Goal: Entertainment & Leisure: Browse casually

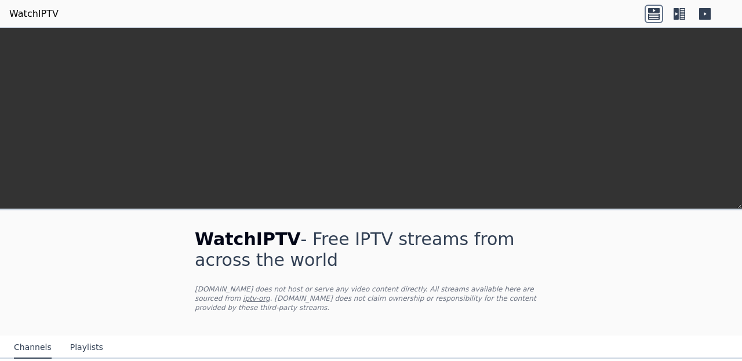
scroll to position [268, 0]
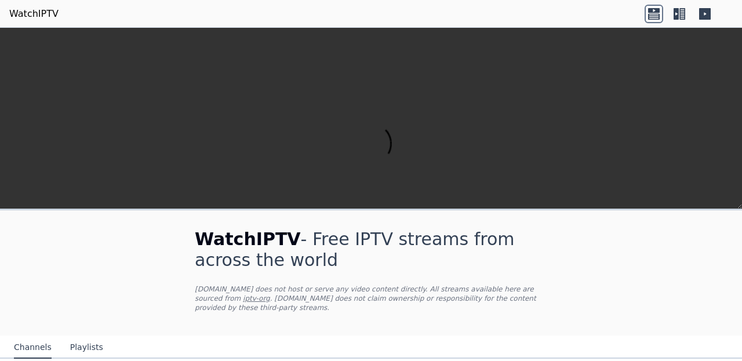
scroll to position [589, 0]
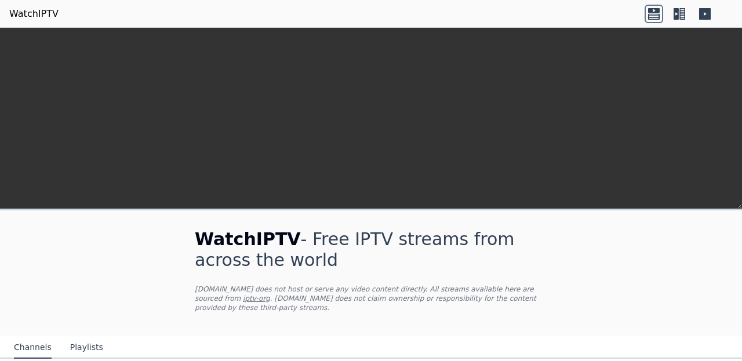
scroll to position [268, 0]
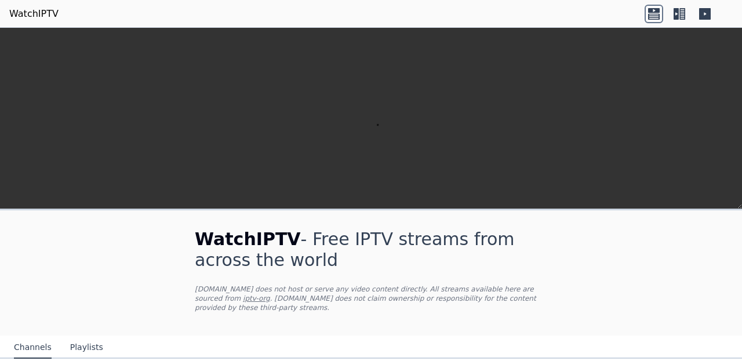
scroll to position [926, 0]
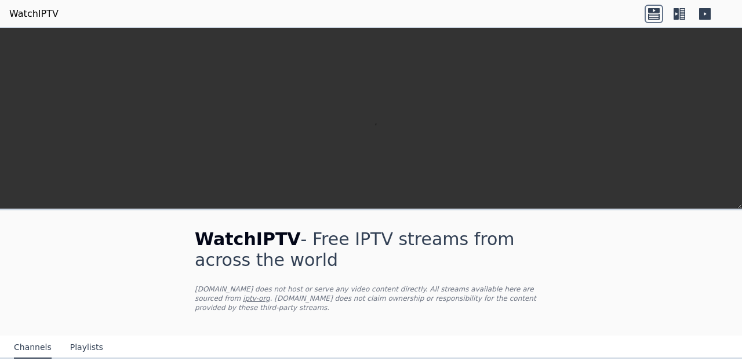
scroll to position [418, 0]
